Goal: Task Accomplishment & Management: Use online tool/utility

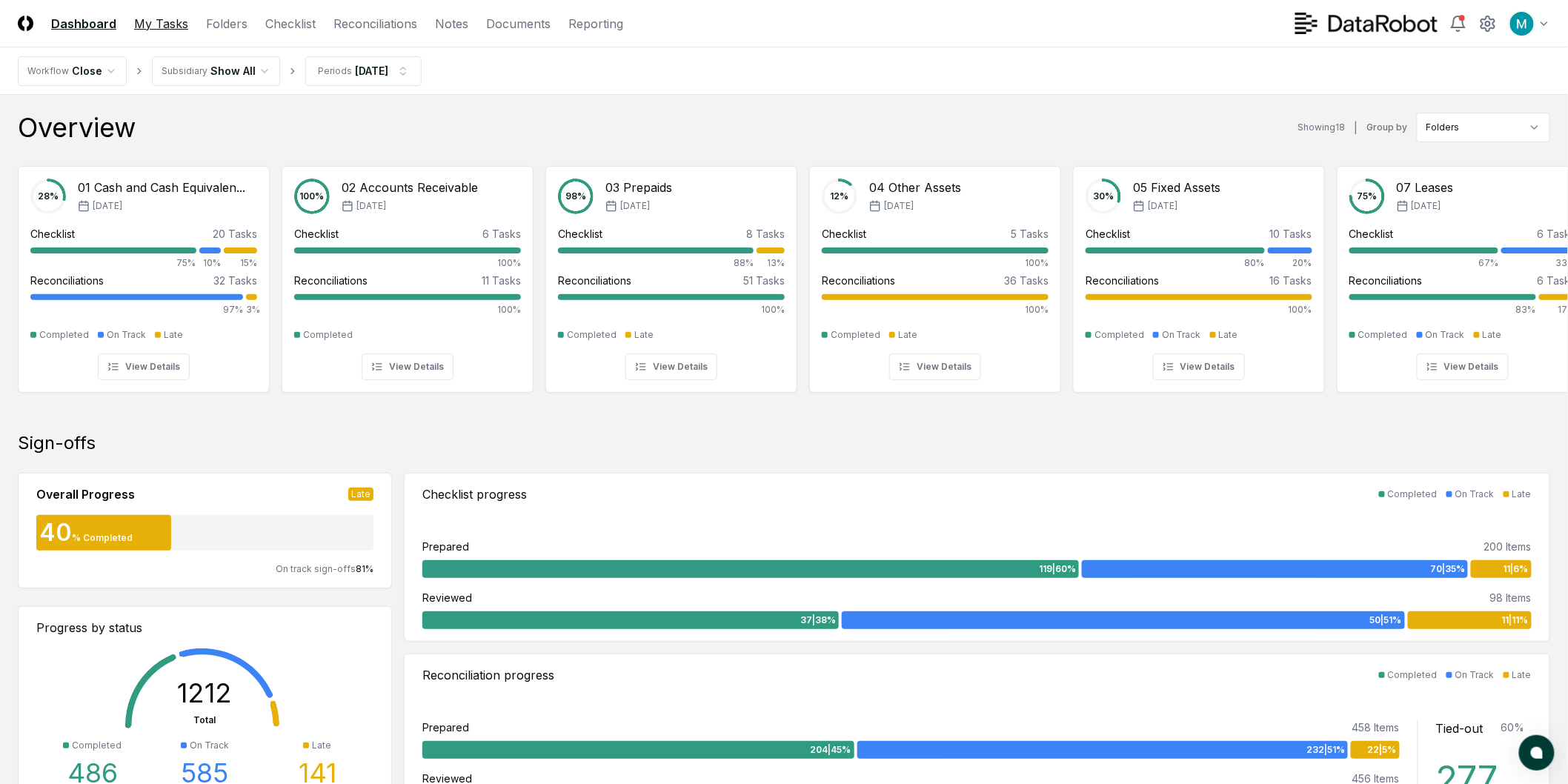
drag, startPoint x: 163, startPoint y: 27, endPoint x: 172, endPoint y: 26, distance: 9.1
click at [163, 26] on link "My Tasks" at bounding box center [162, 24] width 54 height 18
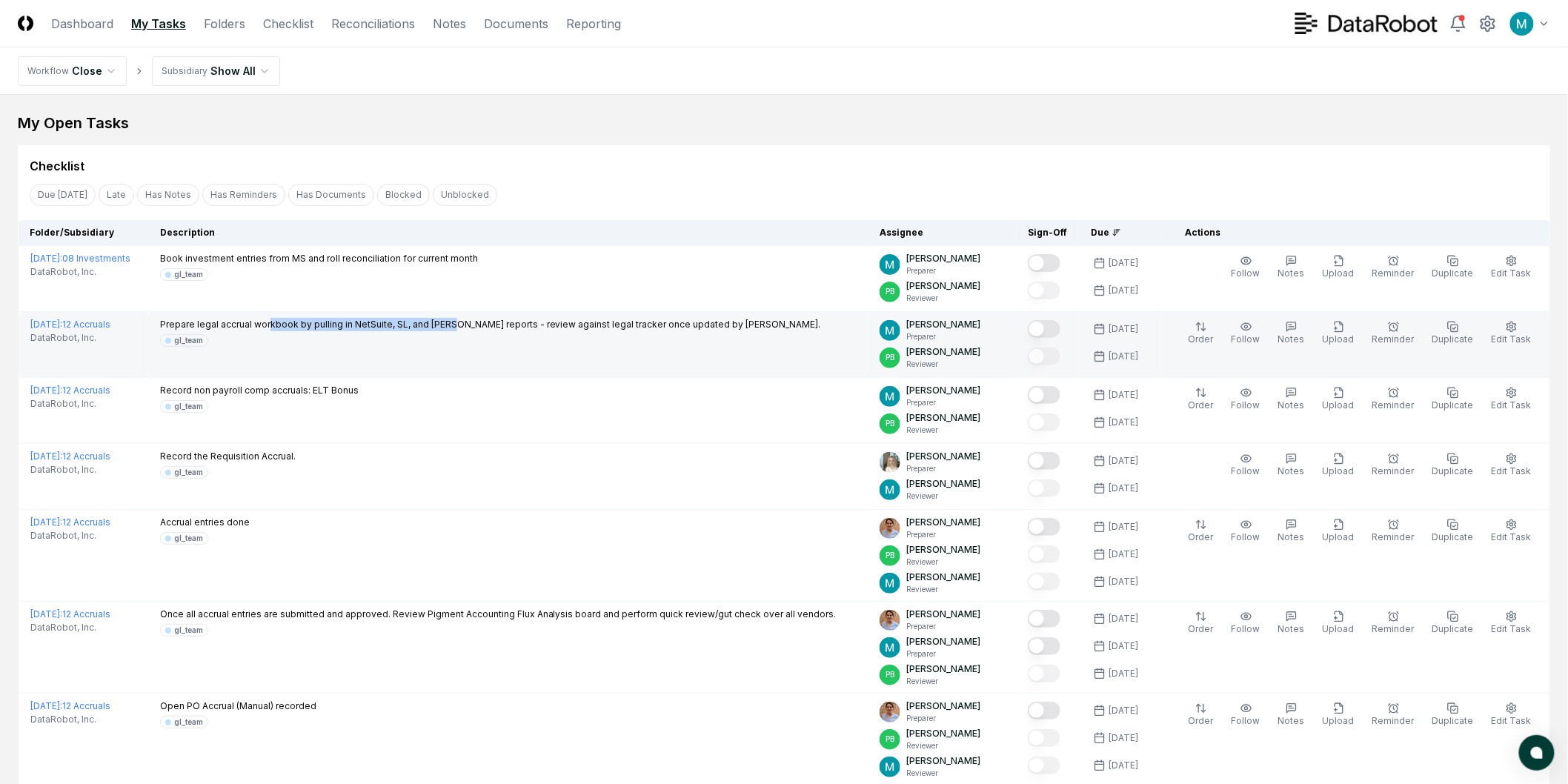
drag, startPoint x: 328, startPoint y: 326, endPoint x: 505, endPoint y: 324, distance: 177.0
click at [497, 322] on p "Prepare legal accrual workbook by pulling in NetSuite, SL, and [PERSON_NAME] re…" at bounding box center [490, 324] width 661 height 14
click at [505, 324] on p "Prepare legal accrual workbook by pulling in NetSuite, SL, and [PERSON_NAME] re…" at bounding box center [490, 324] width 661 height 14
drag, startPoint x: 370, startPoint y: 323, endPoint x: 619, endPoint y: 316, distance: 249.1
click at [613, 316] on td "Prepare legal accrual workbook by pulling in NetSuite, SL, and [PERSON_NAME] re…" at bounding box center [508, 344] width 720 height 66
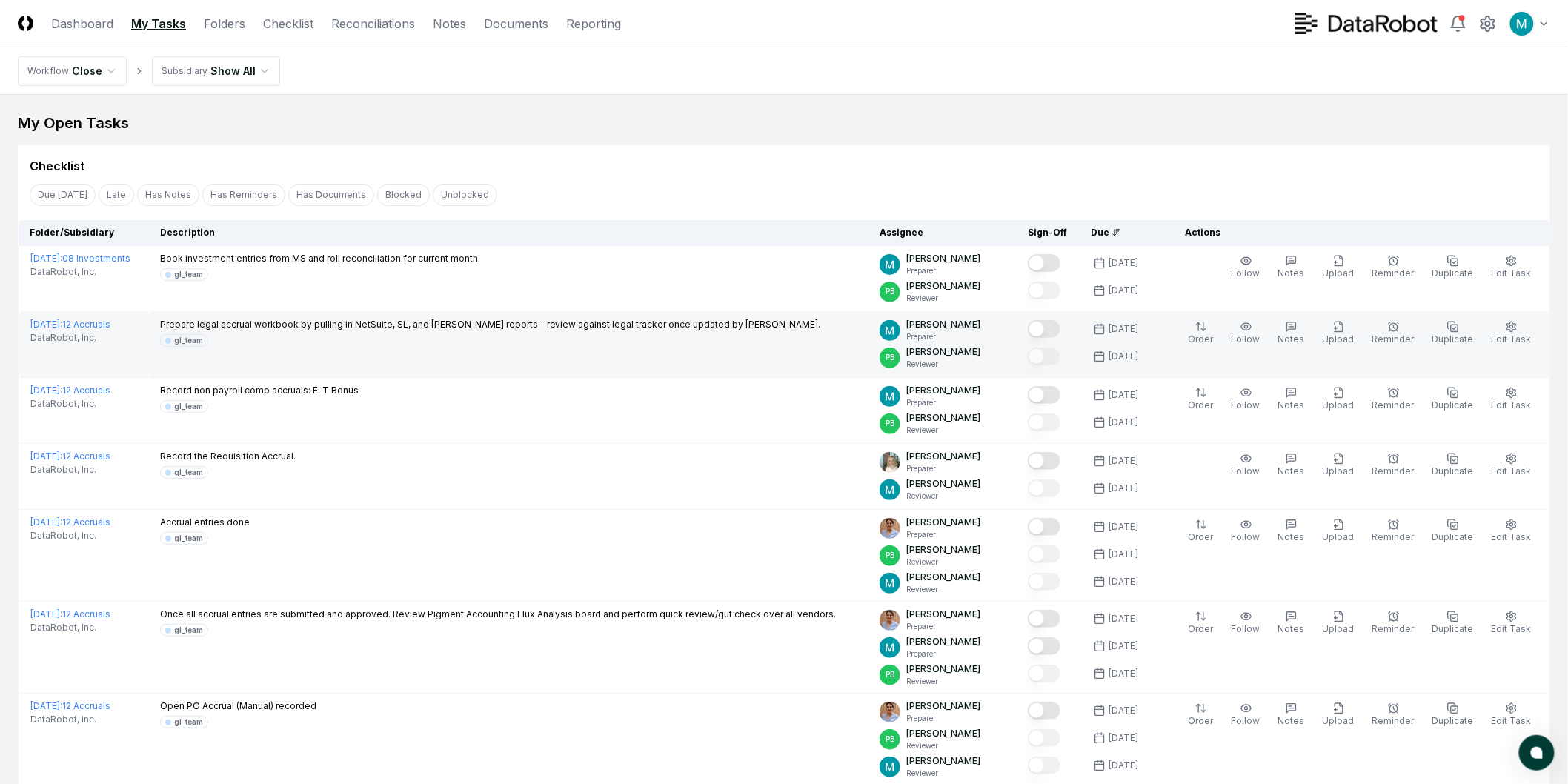
click at [619, 316] on td "Prepare legal accrual workbook by pulling in NetSuite, SL, and [PERSON_NAME] re…" at bounding box center [508, 344] width 720 height 66
drag, startPoint x: 458, startPoint y: 317, endPoint x: 675, endPoint y: 322, distance: 217.1
click at [669, 323] on p "Prepare legal accrual workbook by pulling in NetSuite, SL, and [PERSON_NAME] re…" at bounding box center [490, 324] width 661 height 14
click at [686, 319] on p "Prepare legal accrual workbook by pulling in NetSuite, SL, and [PERSON_NAME] re…" at bounding box center [490, 324] width 661 height 14
drag, startPoint x: 596, startPoint y: 324, endPoint x: 705, endPoint y: 320, distance: 109.1
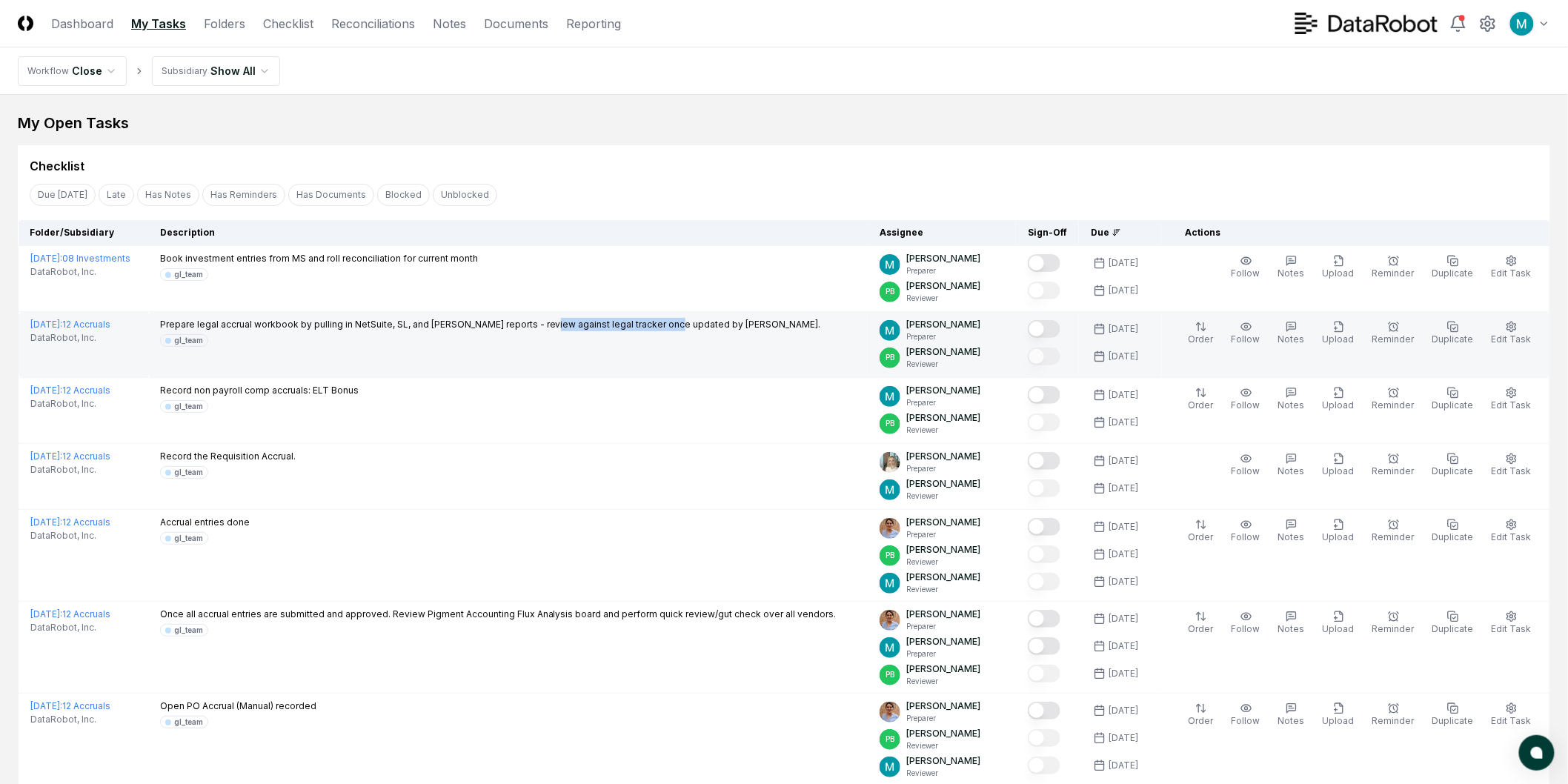
click at [705, 320] on p "Prepare legal accrual workbook by pulling in NetSuite, SL, and [PERSON_NAME] re…" at bounding box center [490, 324] width 661 height 14
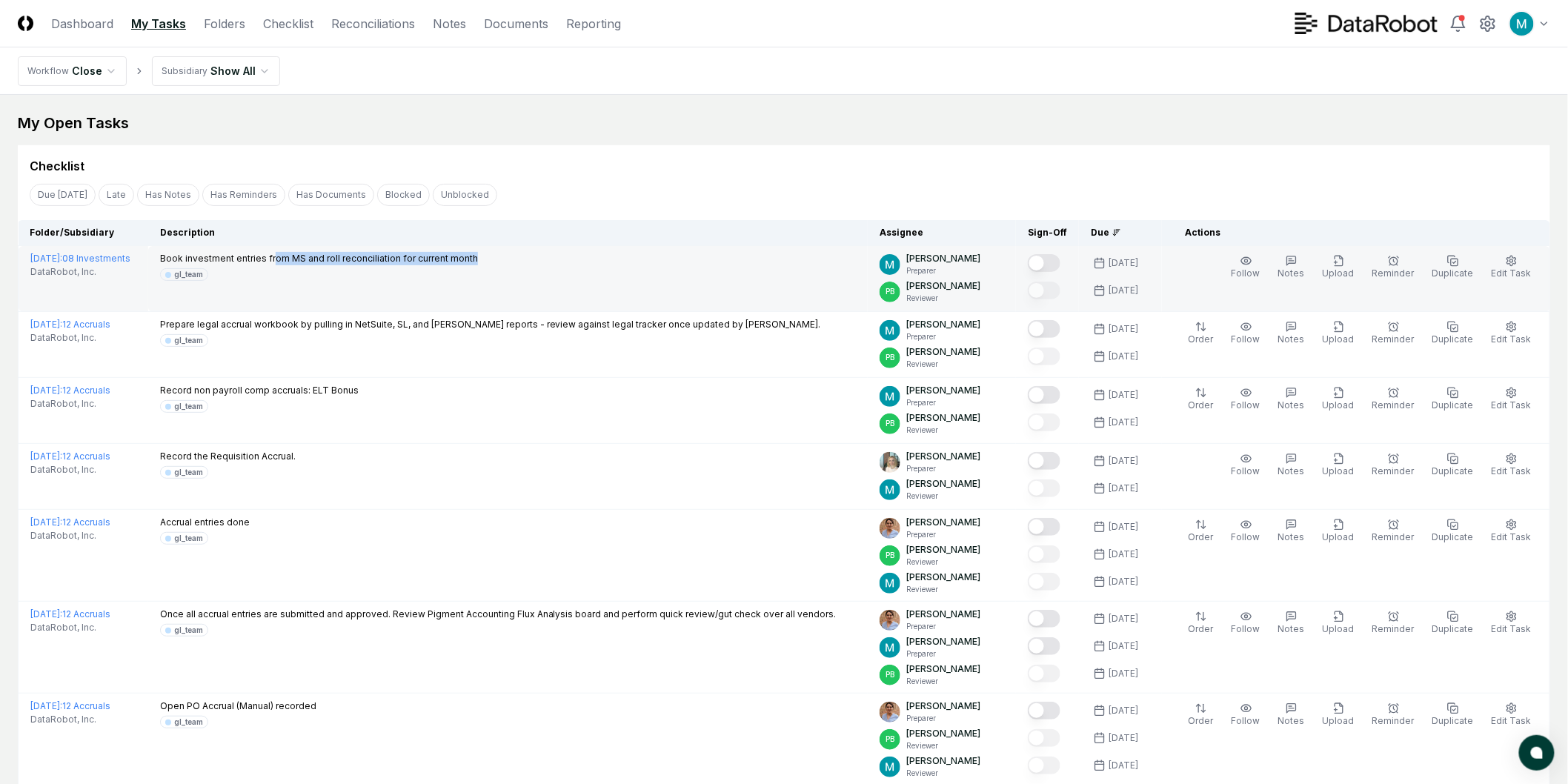
drag, startPoint x: 331, startPoint y: 259, endPoint x: 521, endPoint y: 257, distance: 190.0
click at [515, 257] on div "Book investment entries from MS and roll reconciliation for current month gl_te…" at bounding box center [508, 266] width 696 height 29
click at [525, 261] on div "Book investment entries from MS and roll reconciliation for current month gl_te…" at bounding box center [508, 266] width 696 height 29
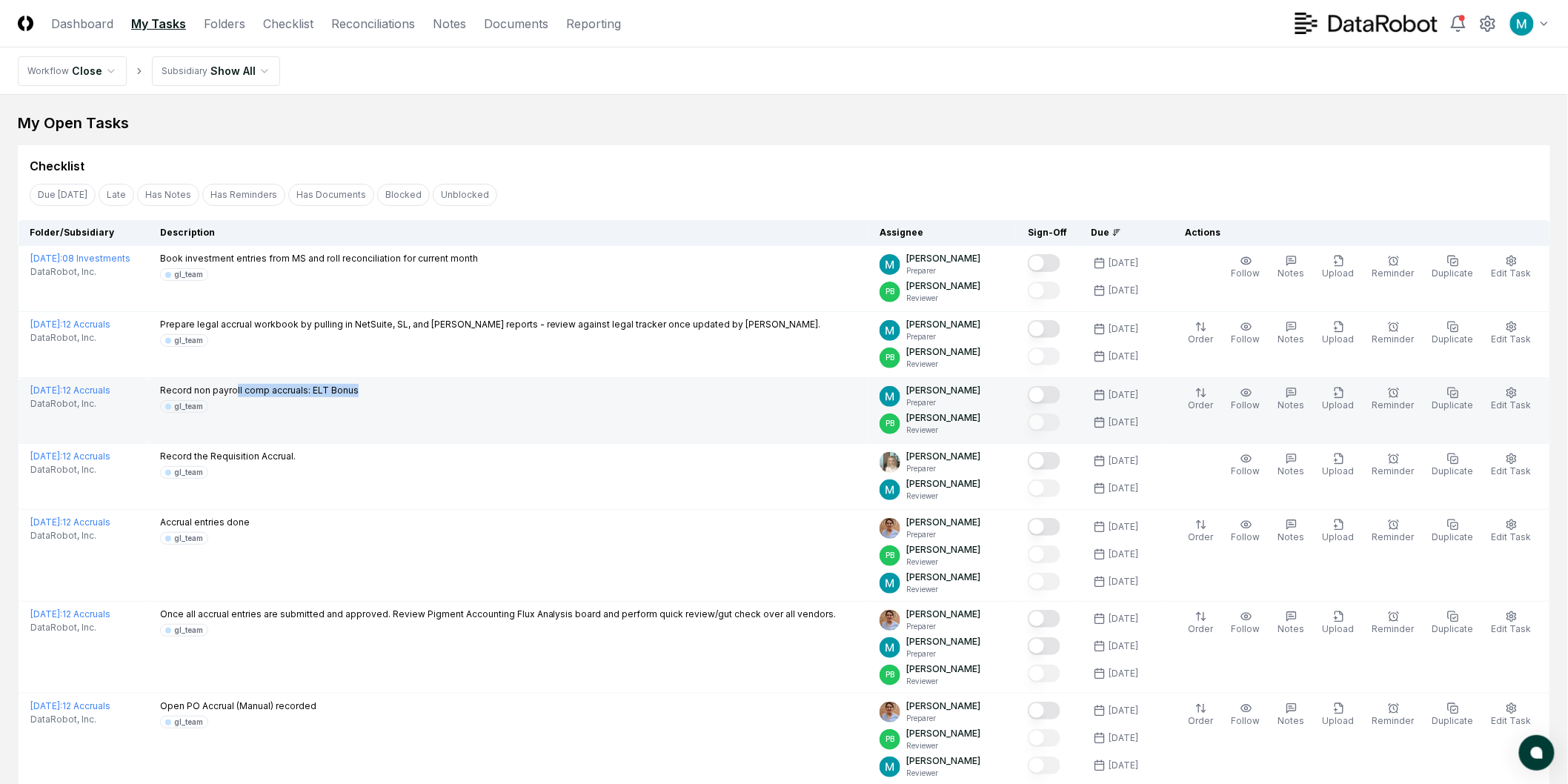
drag, startPoint x: 275, startPoint y: 388, endPoint x: 409, endPoint y: 383, distance: 134.1
click at [408, 382] on td "Record non payroll comp accruals: ELT Bonus gl_team" at bounding box center [508, 411] width 720 height 66
click at [409, 384] on div "Record non payroll comp accruals: ELT Bonus gl_team" at bounding box center [508, 398] width 696 height 29
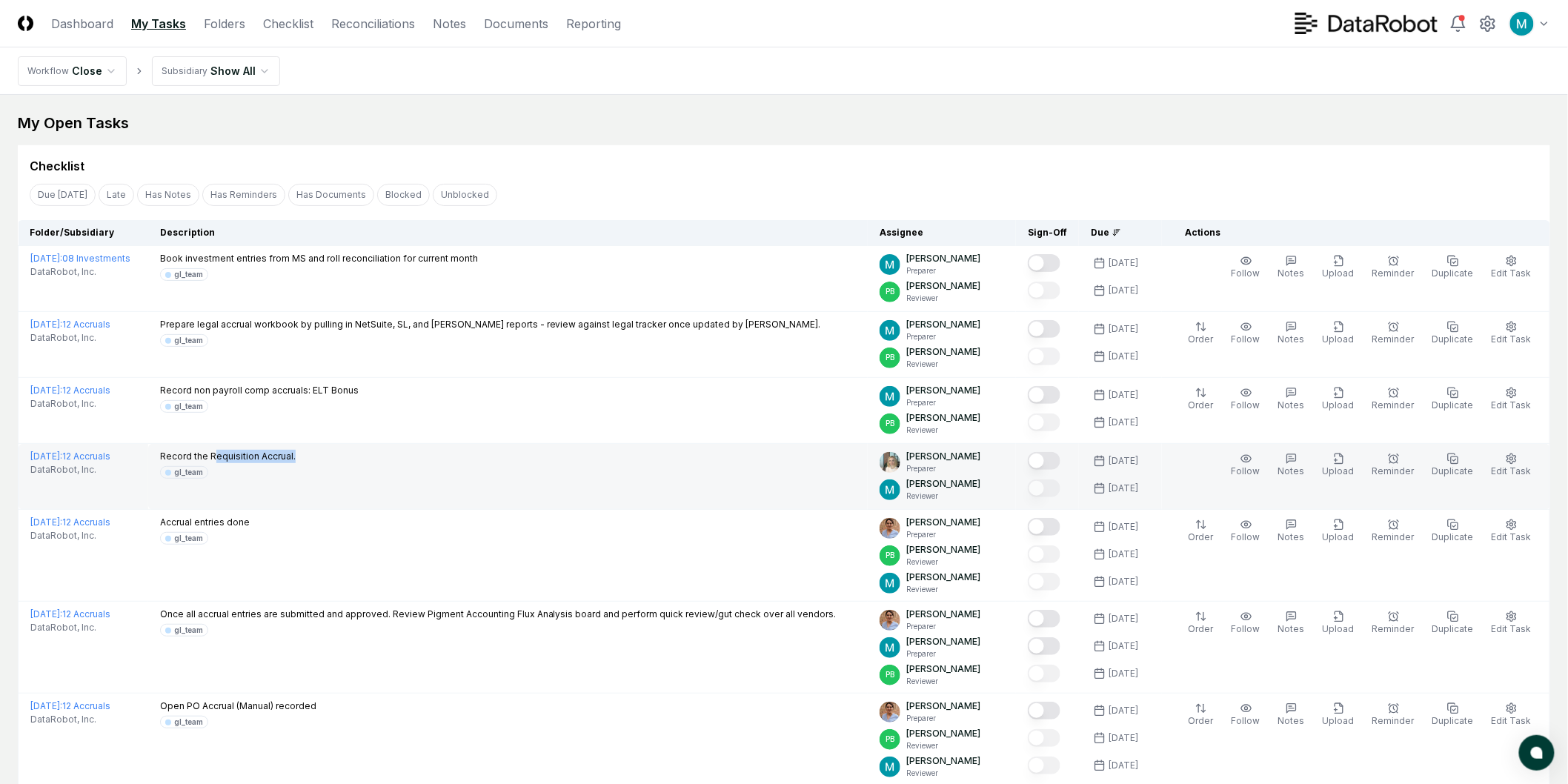
drag, startPoint x: 253, startPoint y: 460, endPoint x: 345, endPoint y: 461, distance: 92.0
click at [345, 461] on div "Record the Requisition Accrual. gl_team" at bounding box center [508, 464] width 696 height 29
click at [332, 452] on div "Record the Requisition Accrual. gl_team" at bounding box center [508, 464] width 696 height 29
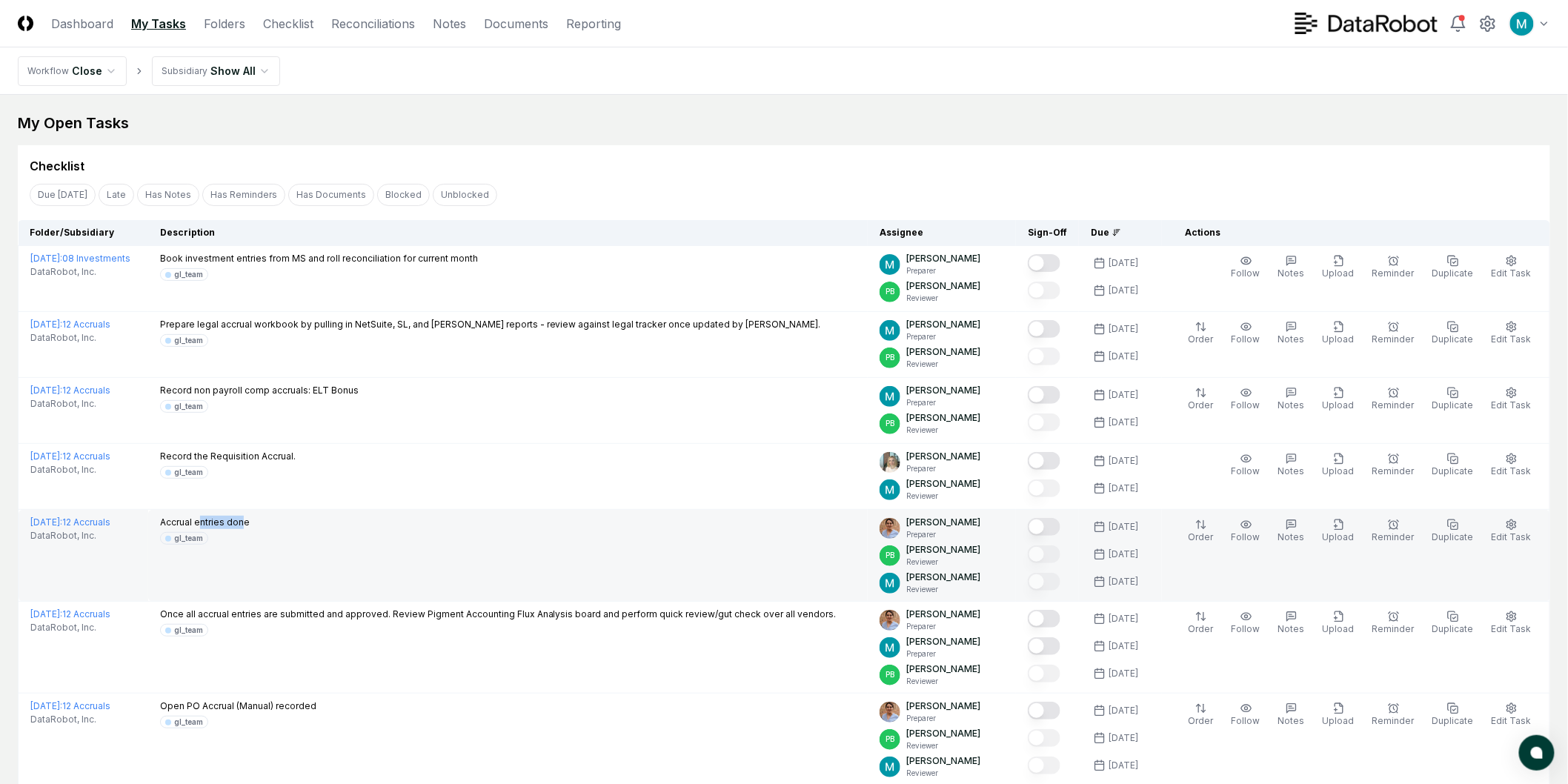
drag, startPoint x: 241, startPoint y: 523, endPoint x: 291, endPoint y: 521, distance: 50.0
click at [289, 521] on div "Accrual entries done gl_team" at bounding box center [508, 530] width 696 height 29
click at [291, 521] on div "Accrual entries done gl_team" at bounding box center [508, 530] width 696 height 29
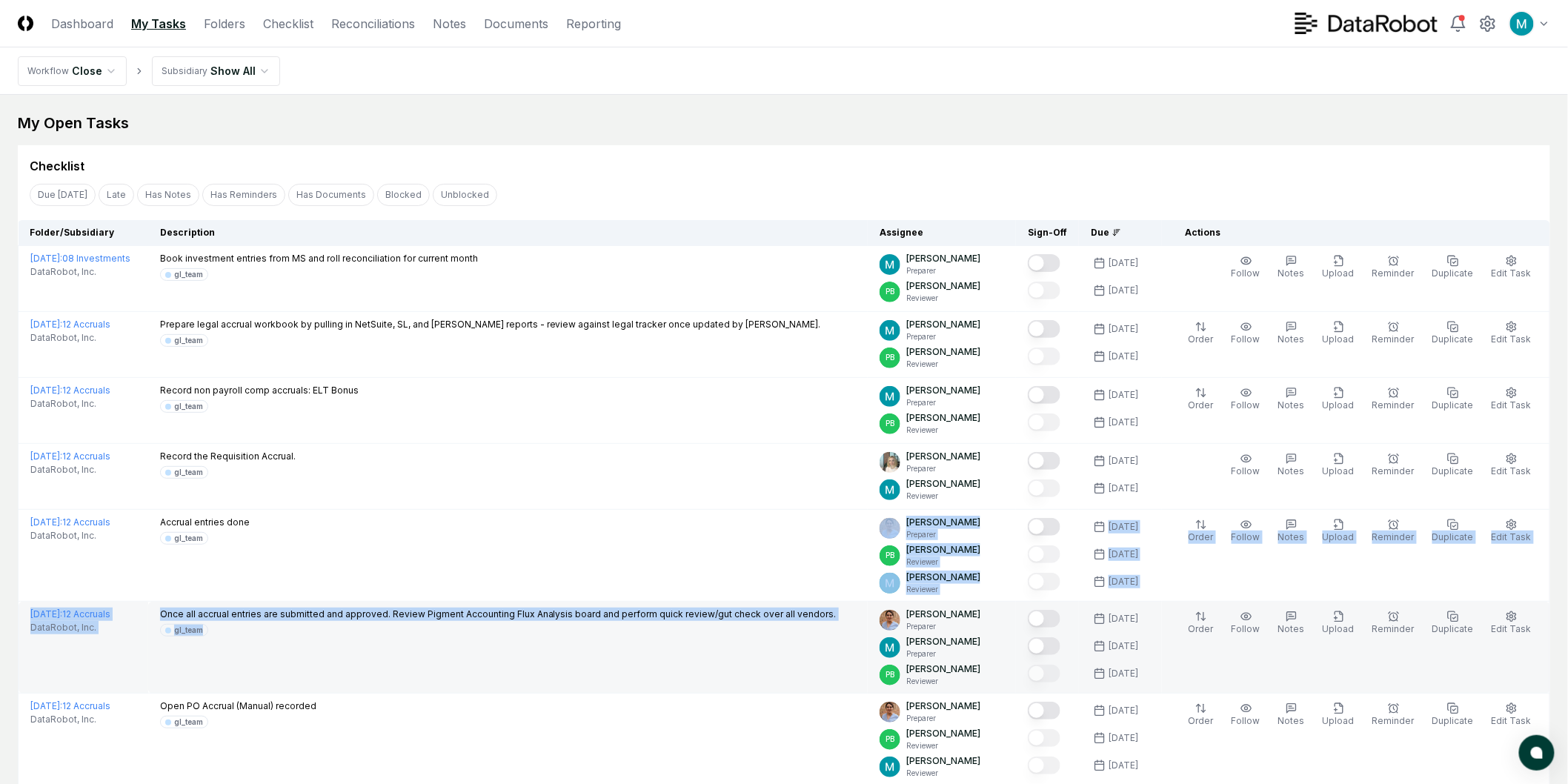
drag, startPoint x: 357, startPoint y: 603, endPoint x: 469, endPoint y: 624, distance: 114.0
click at [467, 624] on tbody "[DATE] : 08 Investments DataRobot, Inc. Book investment entries from MS and rol…" at bounding box center [784, 615] width 1532 height 737
click at [476, 623] on div "gl_team" at bounding box center [498, 630] width 676 height 13
